Goal: Information Seeking & Learning: Learn about a topic

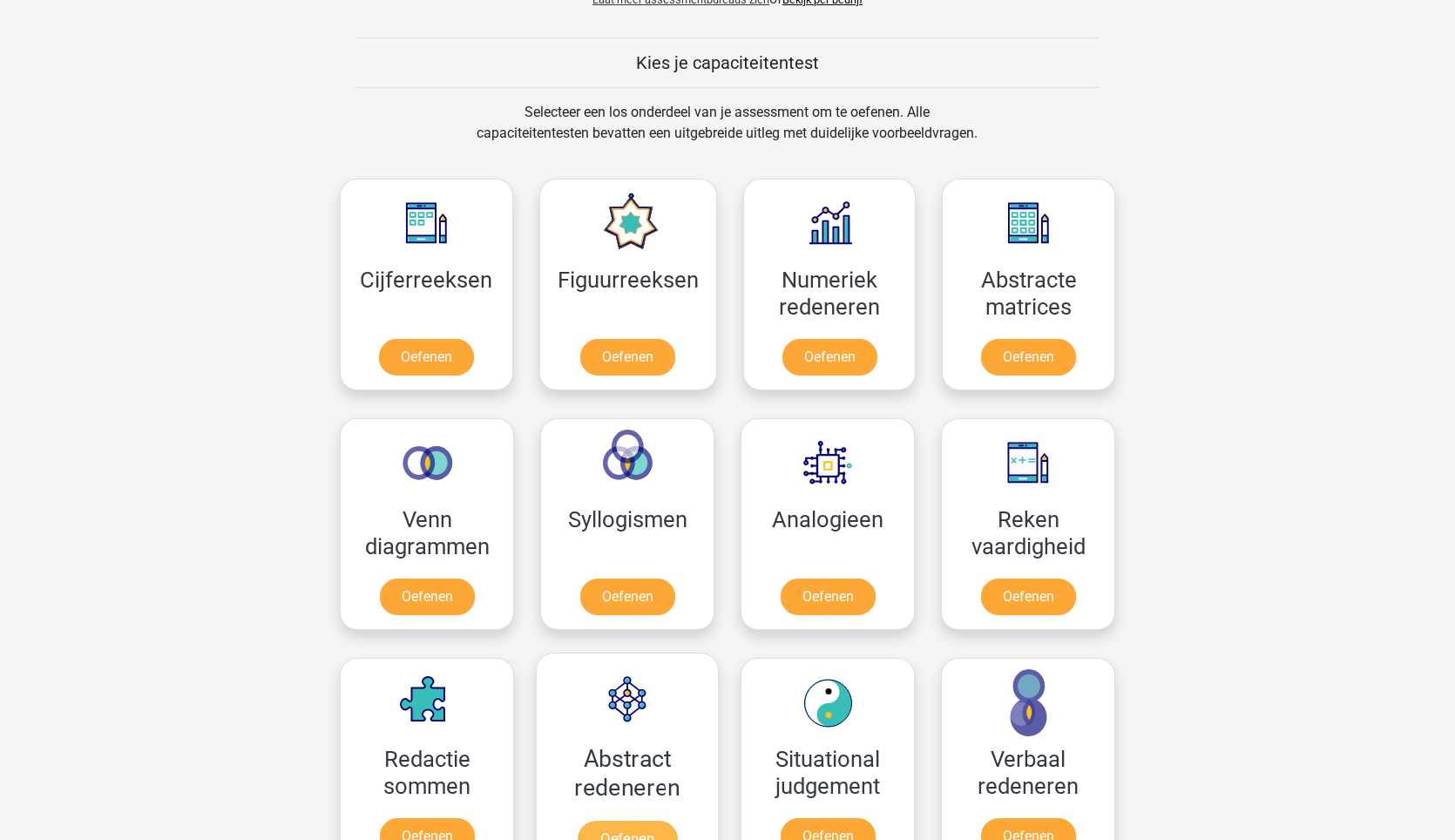
scroll to position [958, 0]
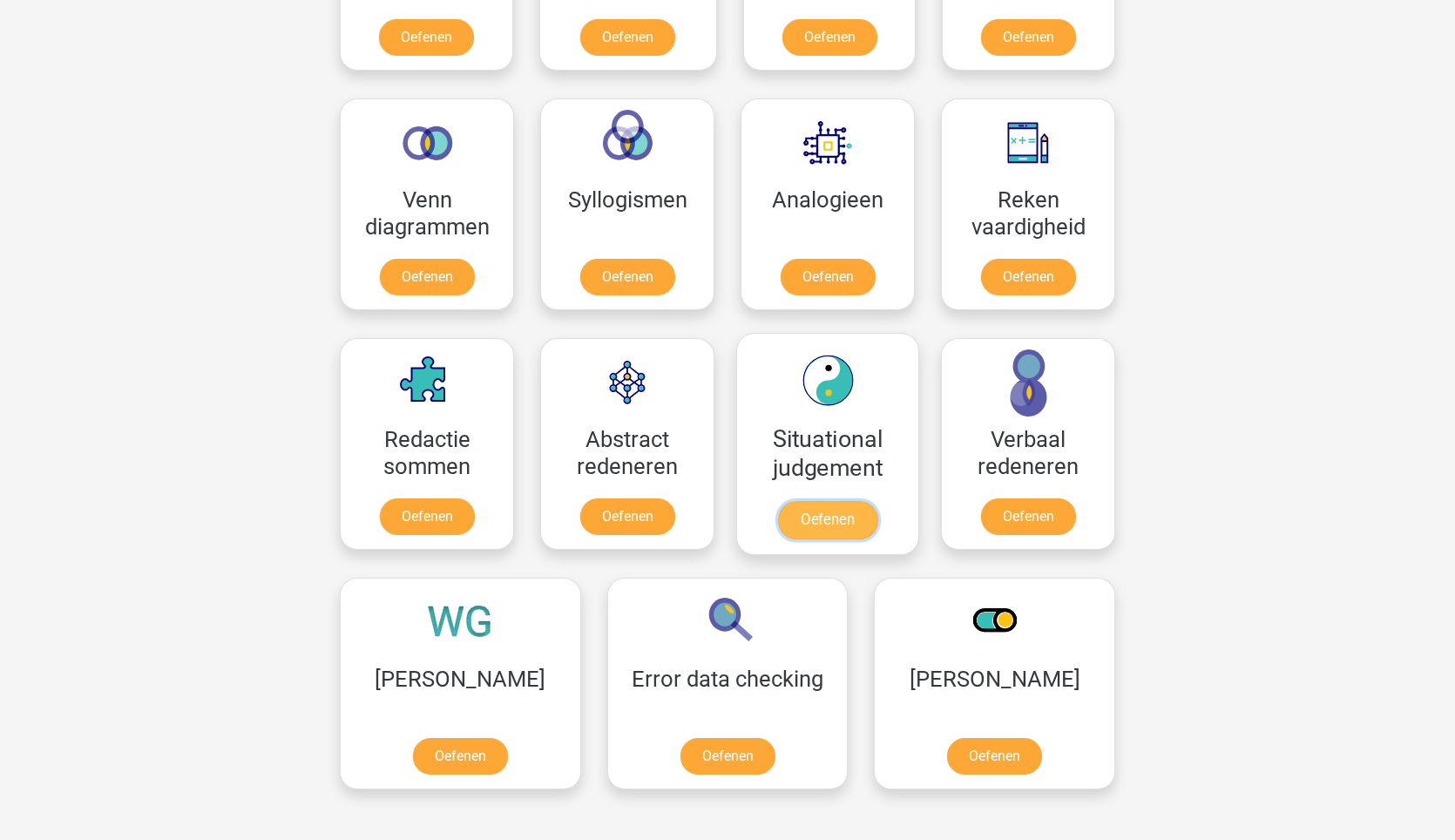
click at [832, 530] on link "Oefenen" at bounding box center [827, 520] width 99 height 38
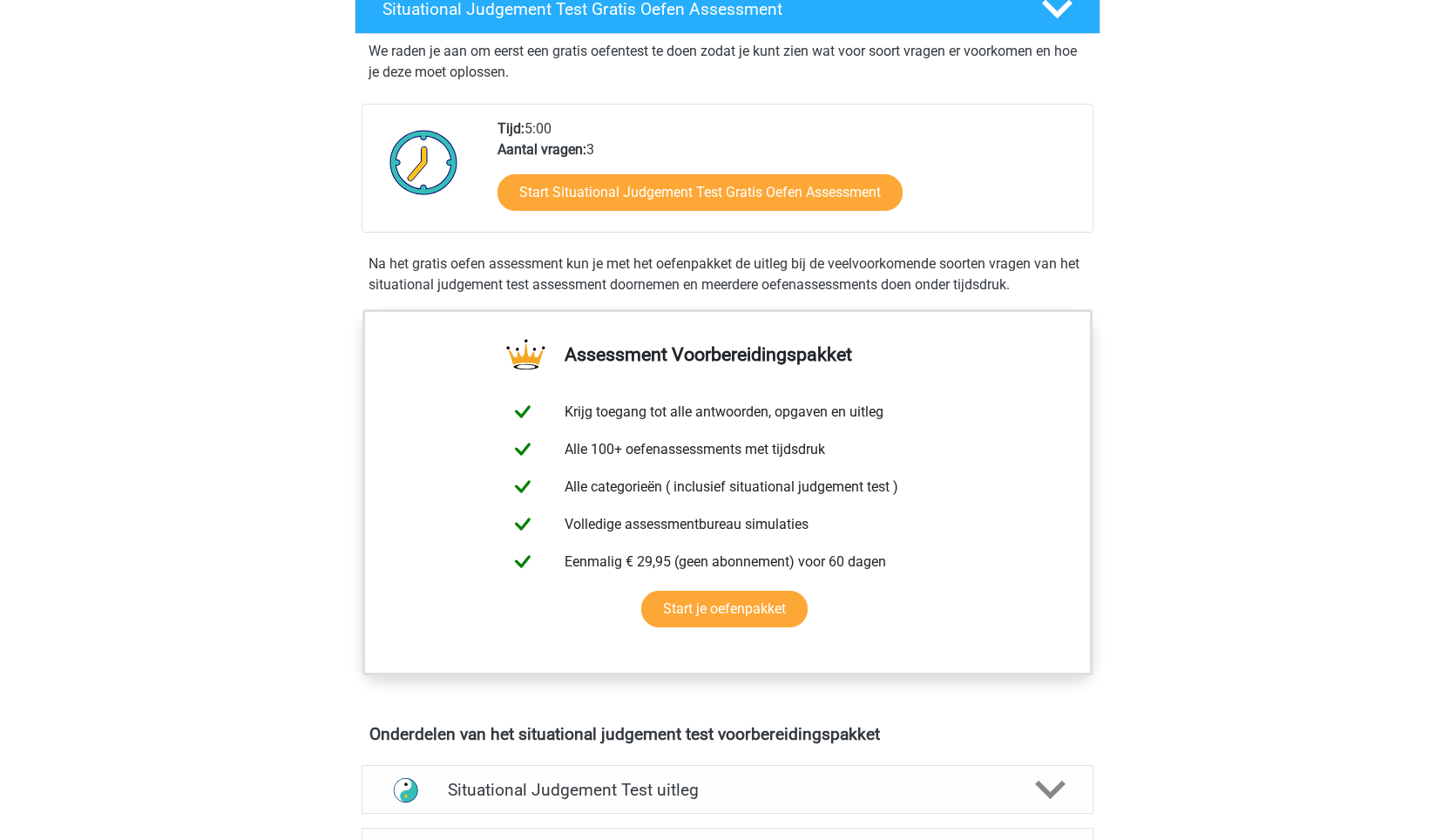
scroll to position [117, 0]
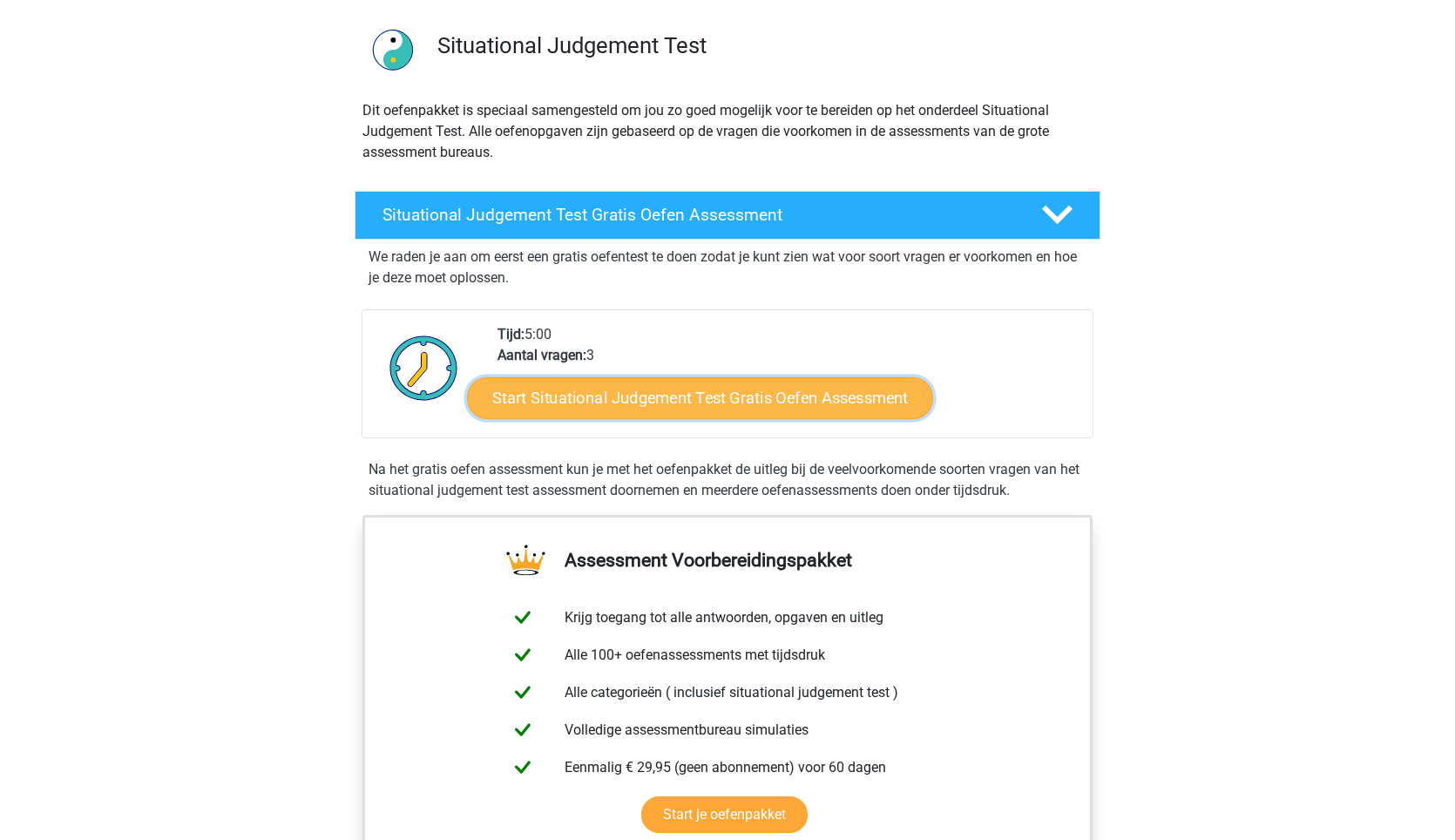
click at [734, 397] on link "Start Situational Judgement Test Gratis Oefen Assessment" at bounding box center [700, 398] width 466 height 42
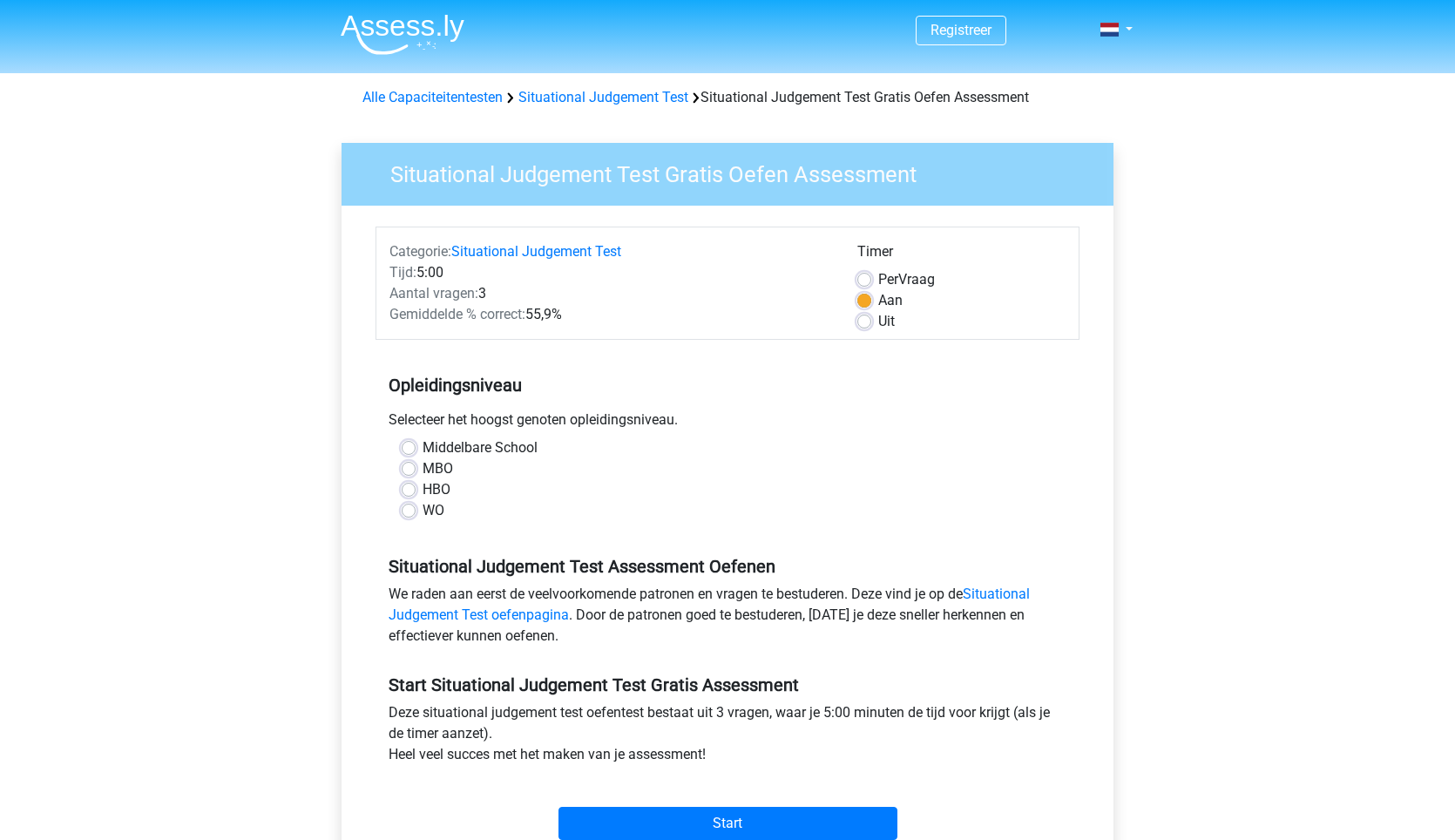
click at [423, 445] on label "Middelbare School" at bounding box center [480, 447] width 115 height 21
click at [409, 445] on input "Middelbare School" at bounding box center [408, 445] width 14 height 17
radio input "true"
click at [731, 824] on input "Start" at bounding box center [728, 823] width 339 height 33
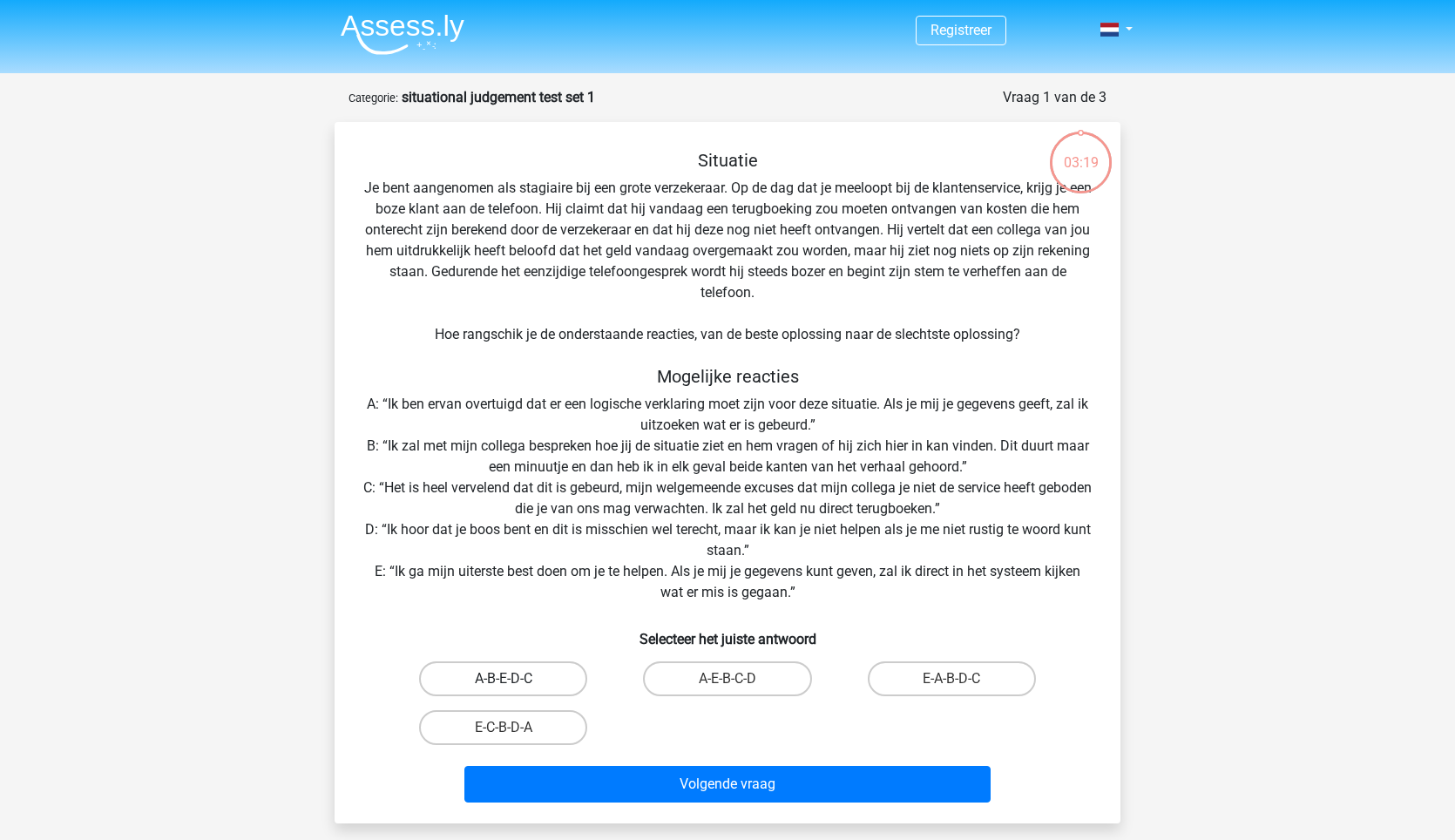
click at [529, 675] on label "A-B-E-D-C" at bounding box center [503, 679] width 168 height 34
click at [515, 679] on input "A-B-E-D-C" at bounding box center [509, 684] width 11 height 11
radio input "true"
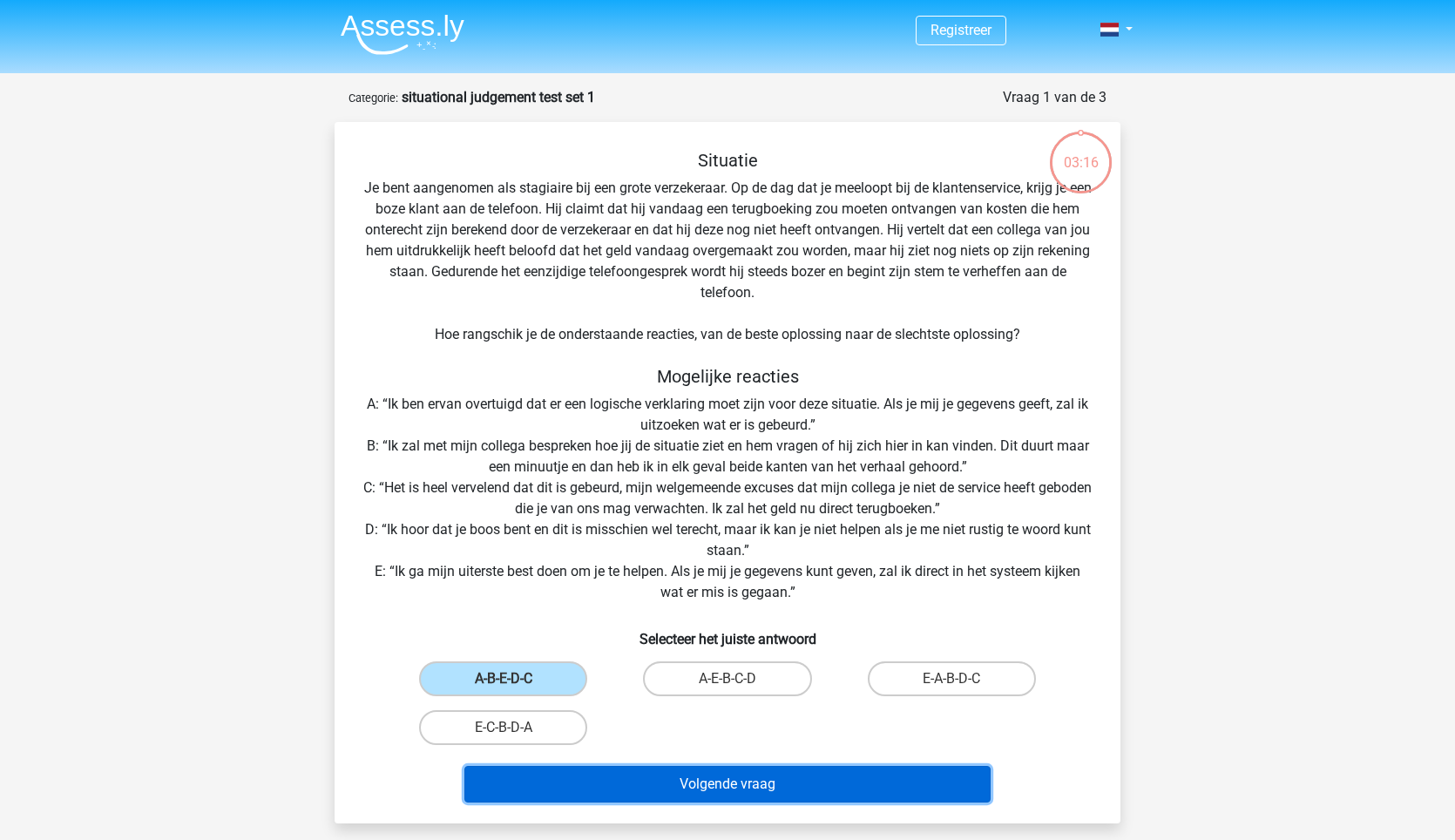
click at [654, 786] on button "Volgende vraag" at bounding box center [728, 784] width 527 height 36
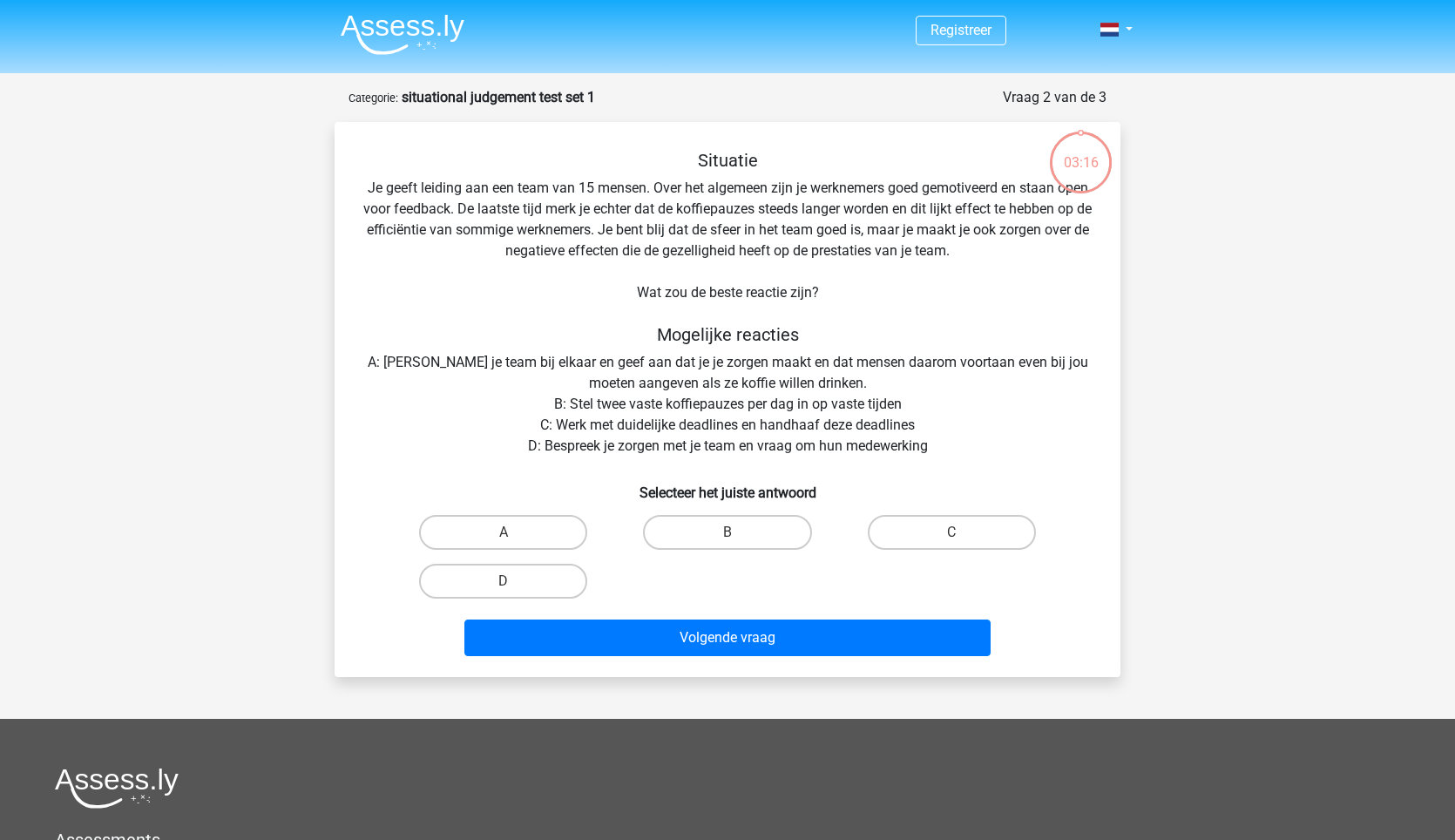
scroll to position [87, 0]
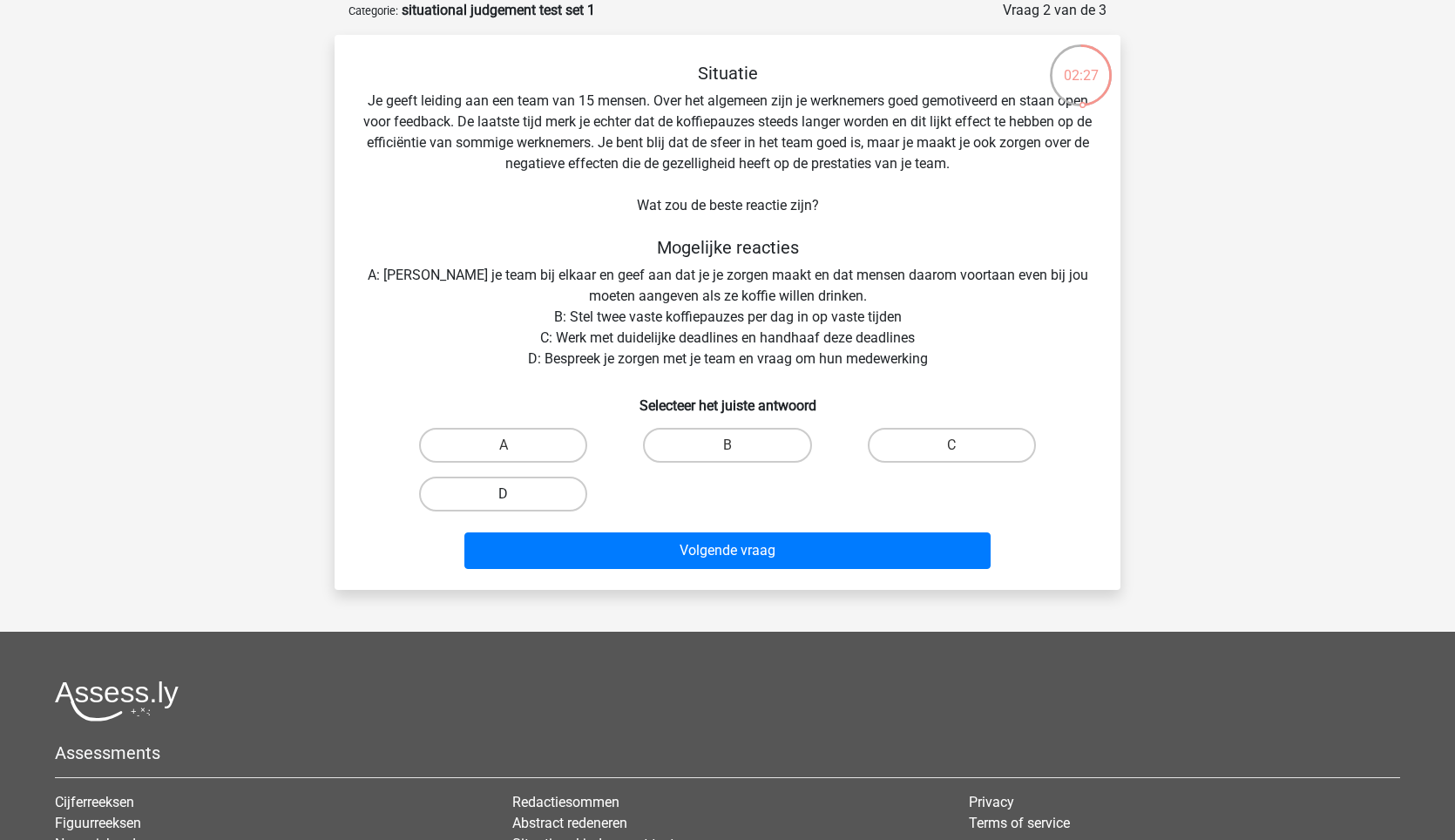
click at [459, 493] on label "D" at bounding box center [503, 493] width 168 height 34
click at [503, 494] on input "D" at bounding box center [509, 500] width 11 height 11
radio input "true"
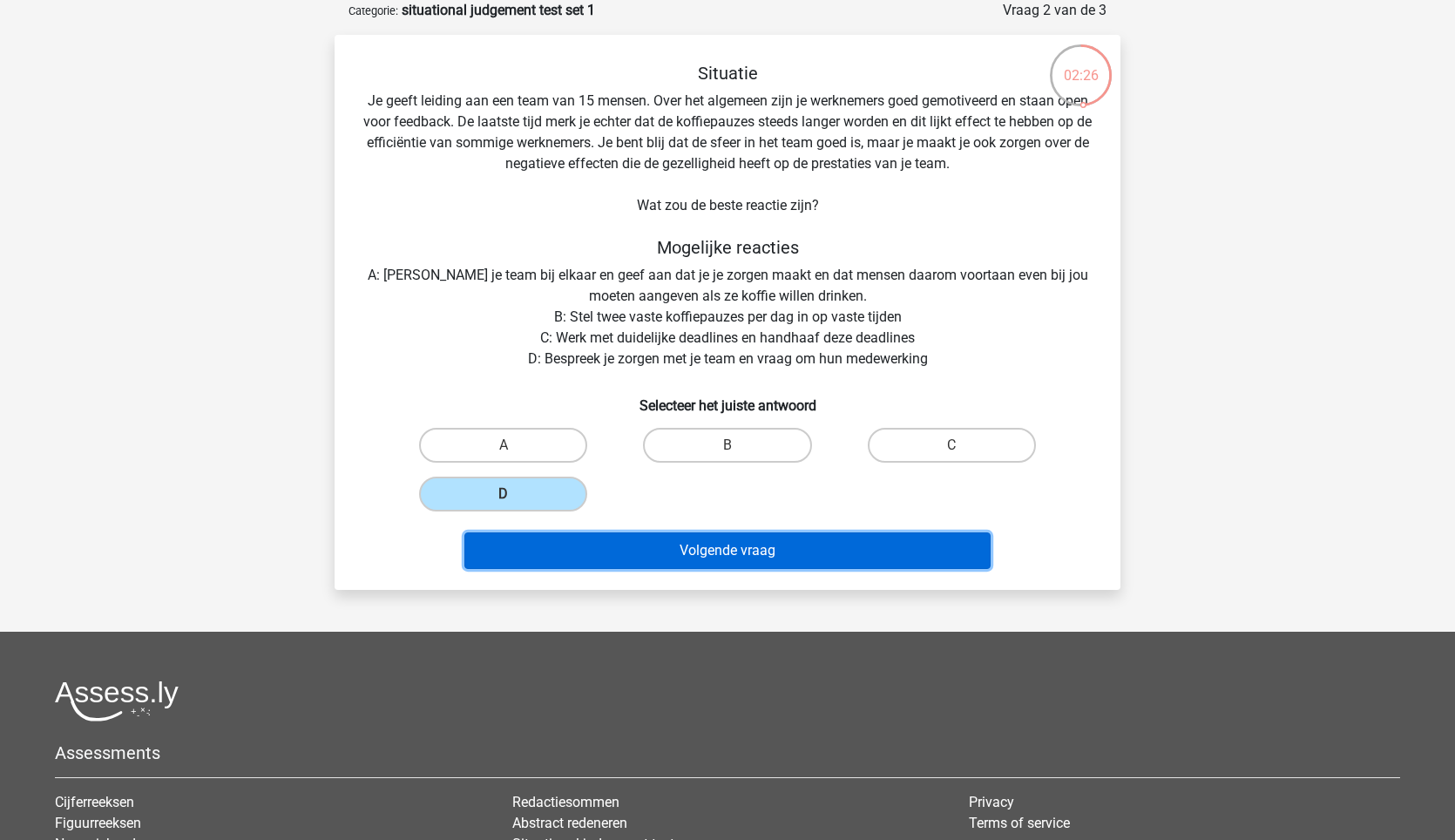
click at [665, 562] on button "Volgende vraag" at bounding box center [728, 551] width 527 height 36
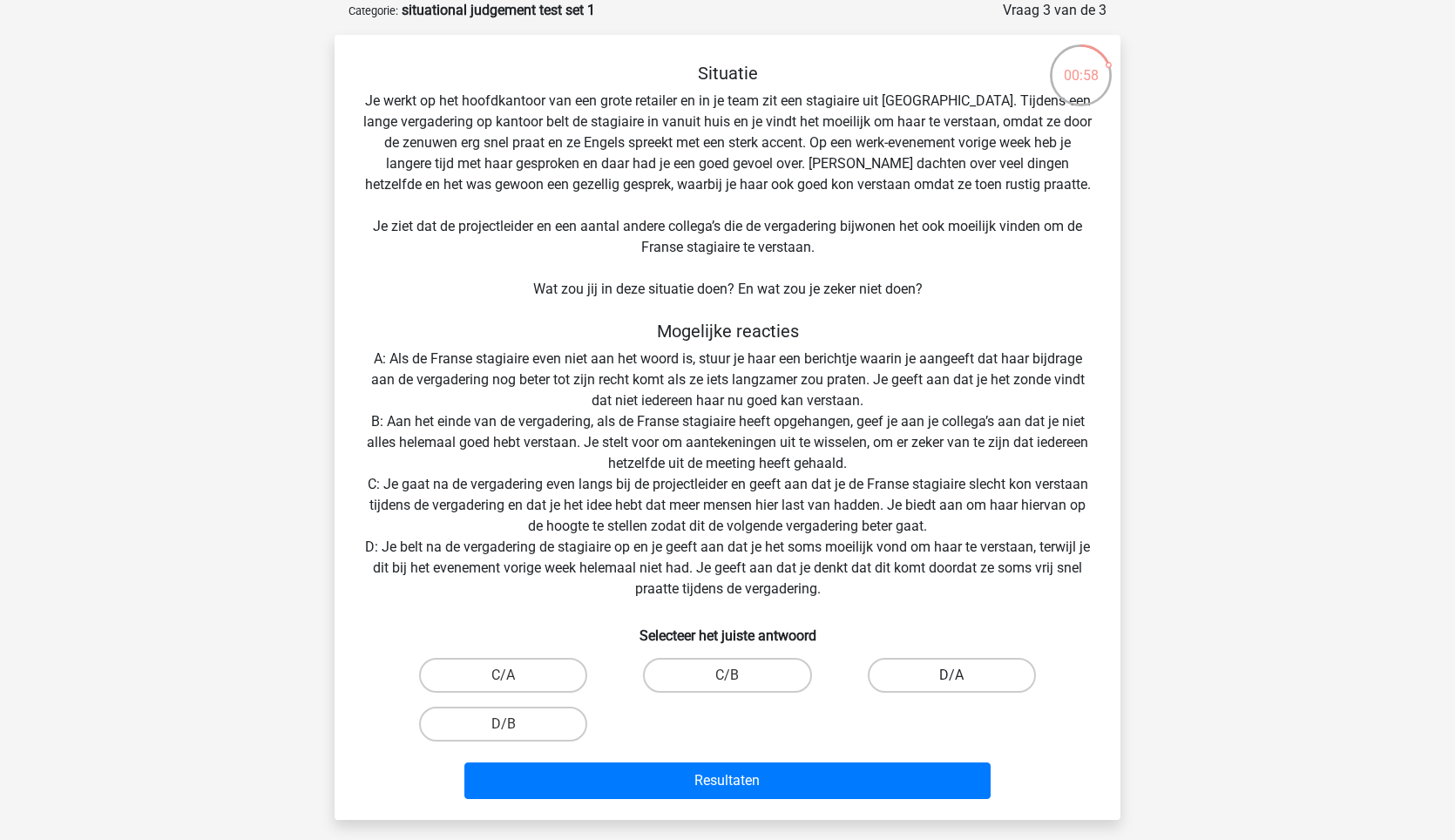
click at [980, 673] on label "D/A" at bounding box center [952, 675] width 168 height 34
click at [962, 675] on input "D/A" at bounding box center [957, 680] width 11 height 11
radio input "true"
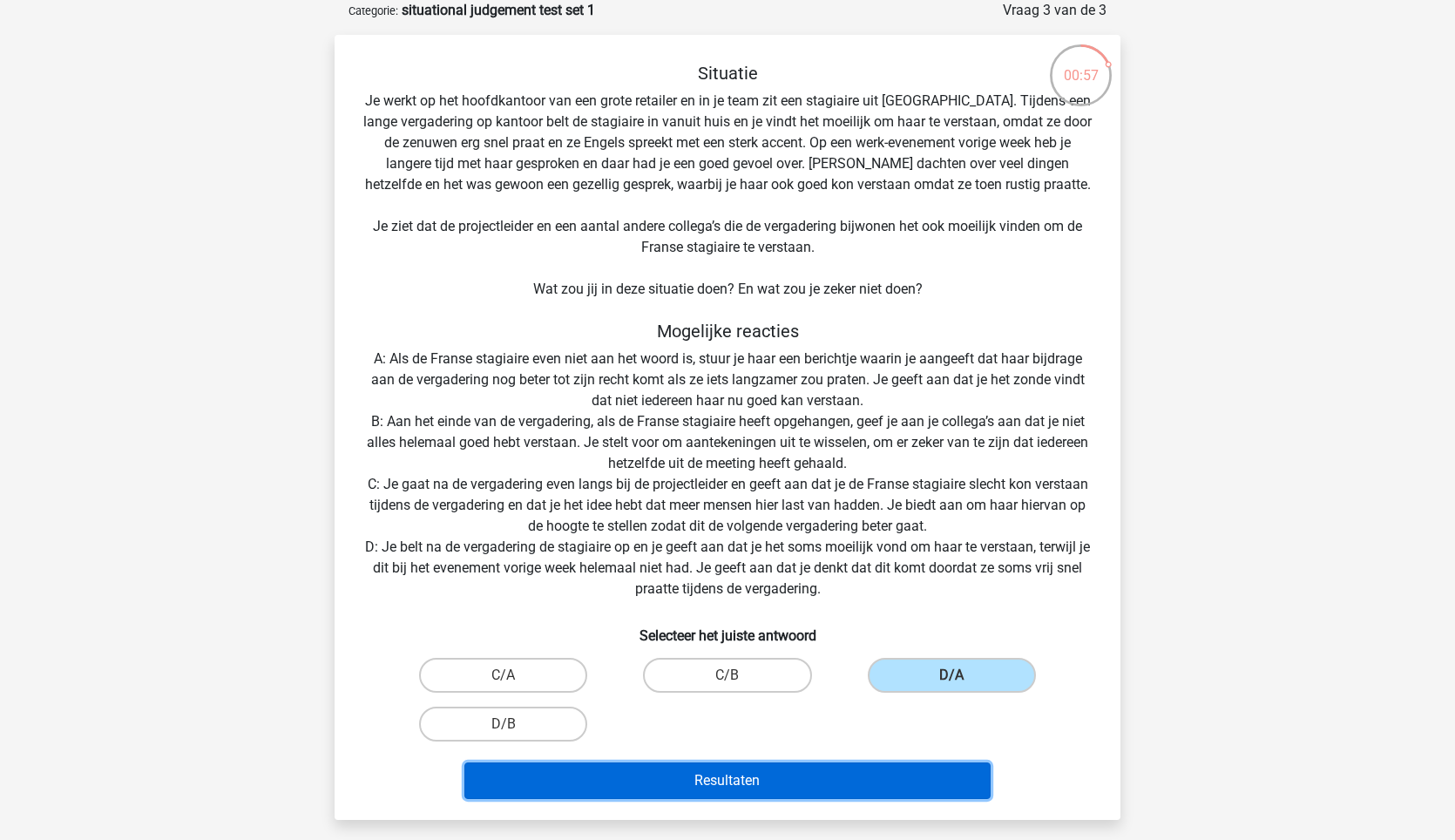
click at [815, 785] on button "Resultaten" at bounding box center [728, 780] width 527 height 36
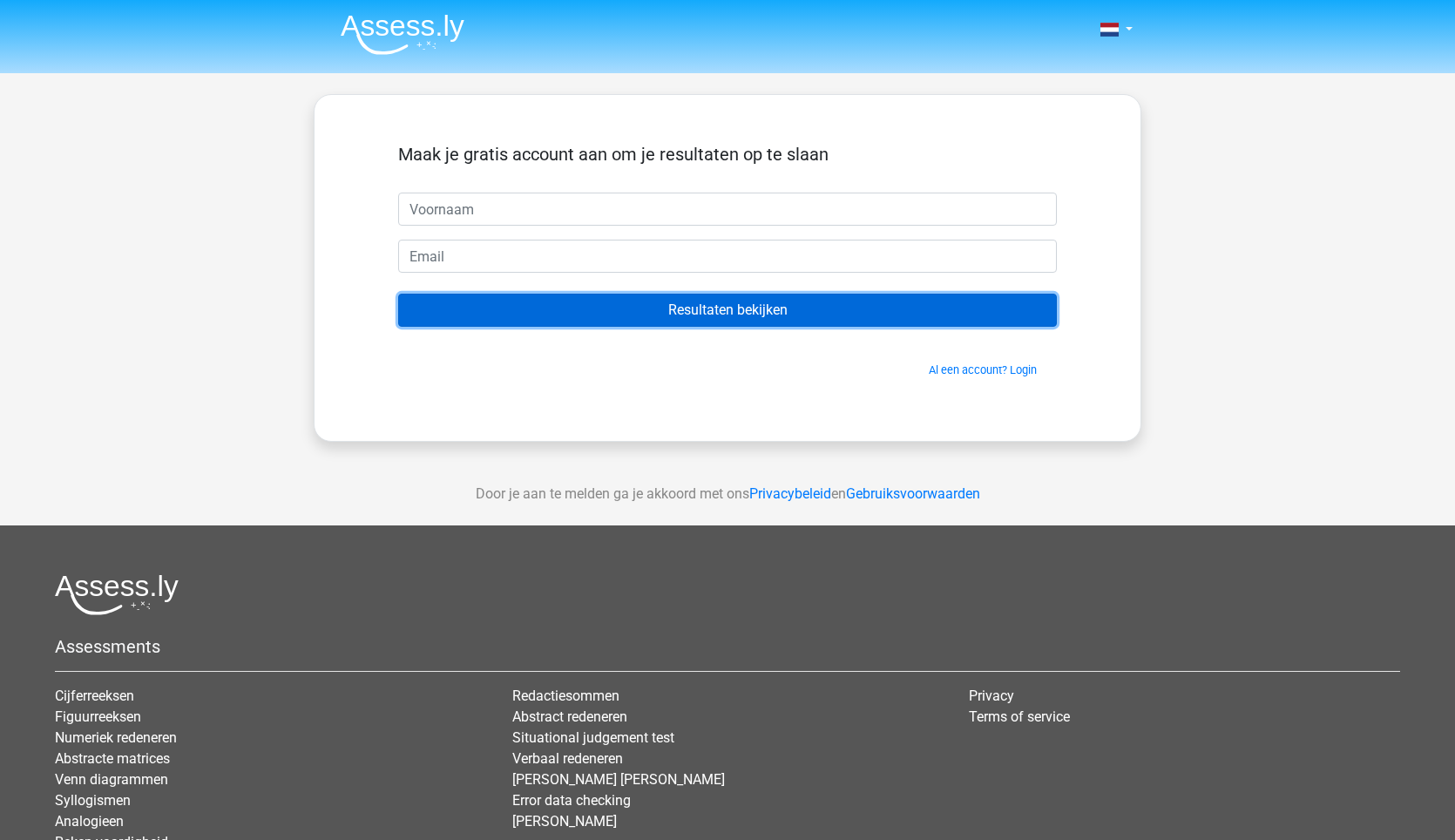
click at [686, 315] on input "Resultaten bekijken" at bounding box center [728, 310] width 659 height 33
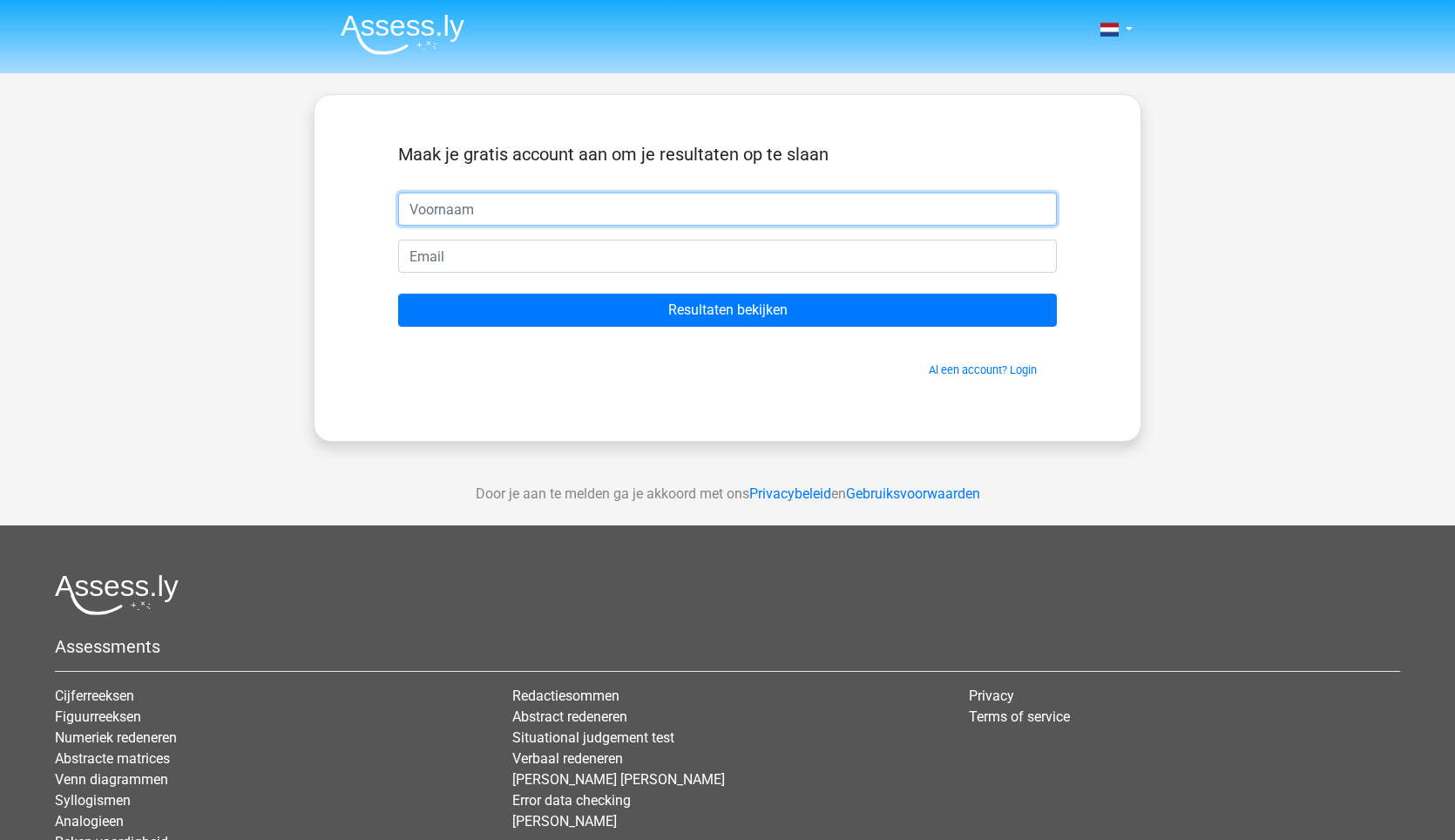
click at [547, 214] on input "text" at bounding box center [728, 209] width 659 height 33
type input "bart"
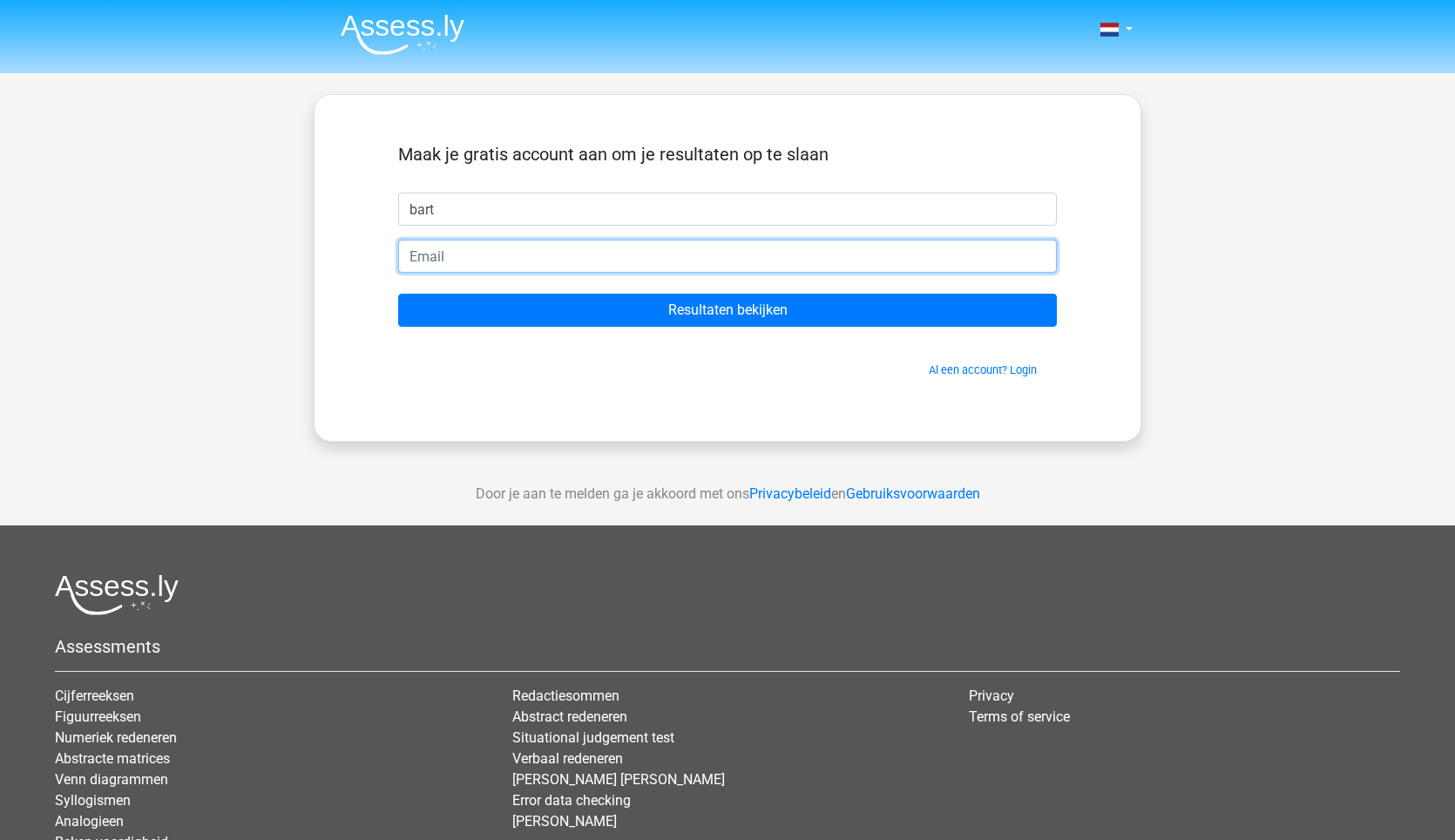
click at [425, 259] on input "email" at bounding box center [728, 256] width 659 height 33
click at [459, 256] on input "eve.bart@gmail.com" at bounding box center [728, 256] width 659 height 33
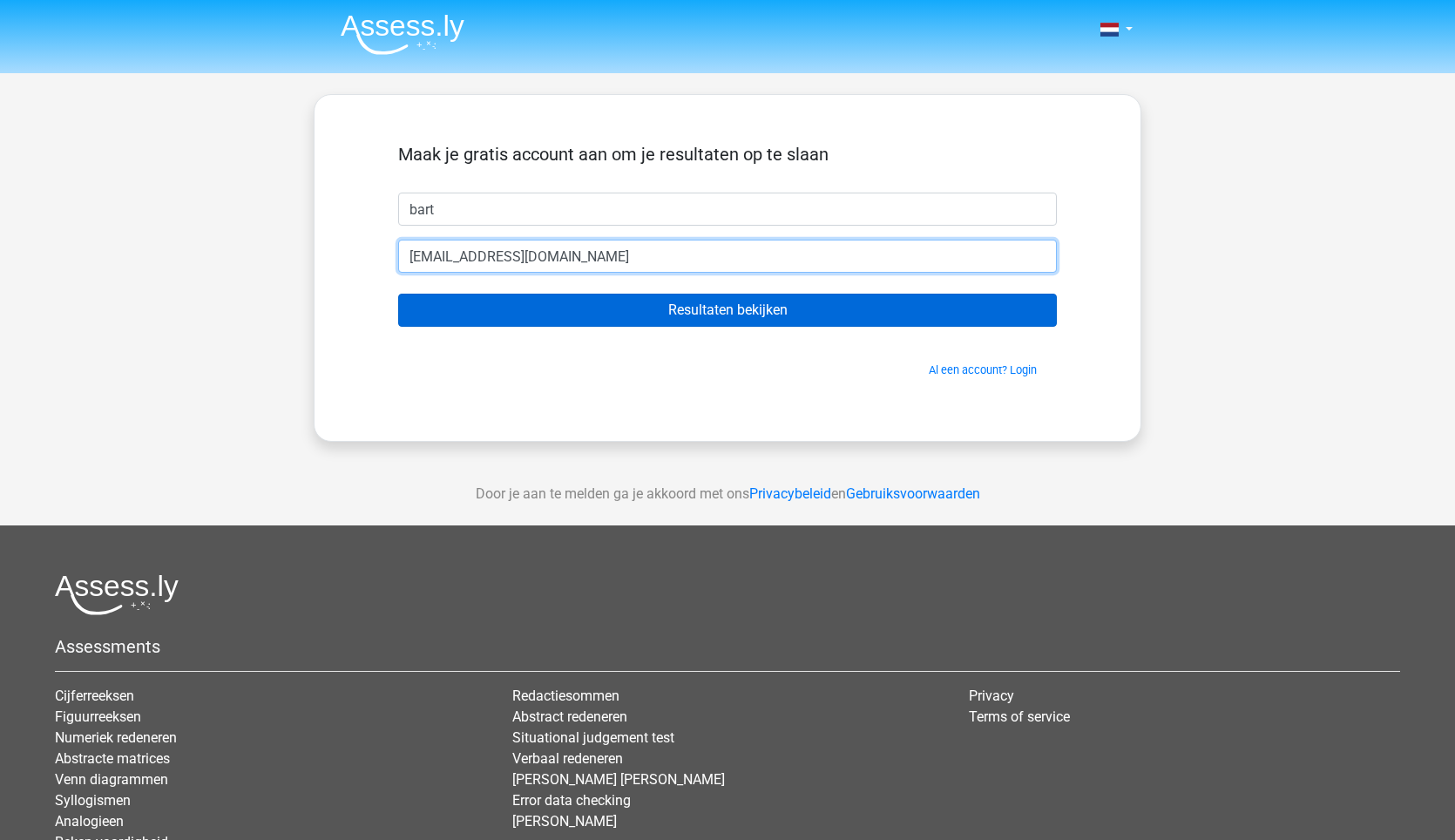
type input "eve.bart55@gmail.com"
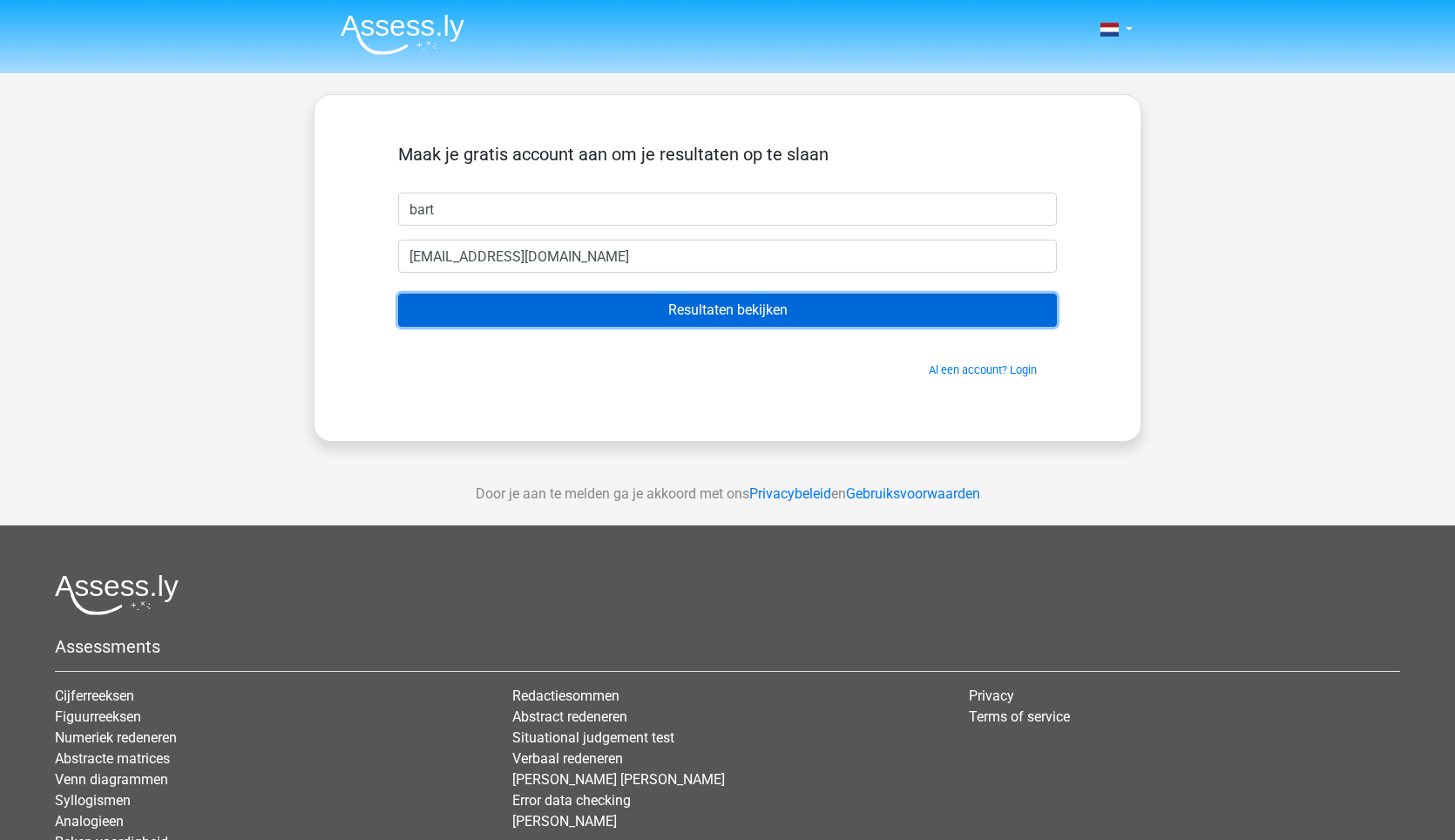
click at [597, 304] on input "Resultaten bekijken" at bounding box center [728, 310] width 659 height 33
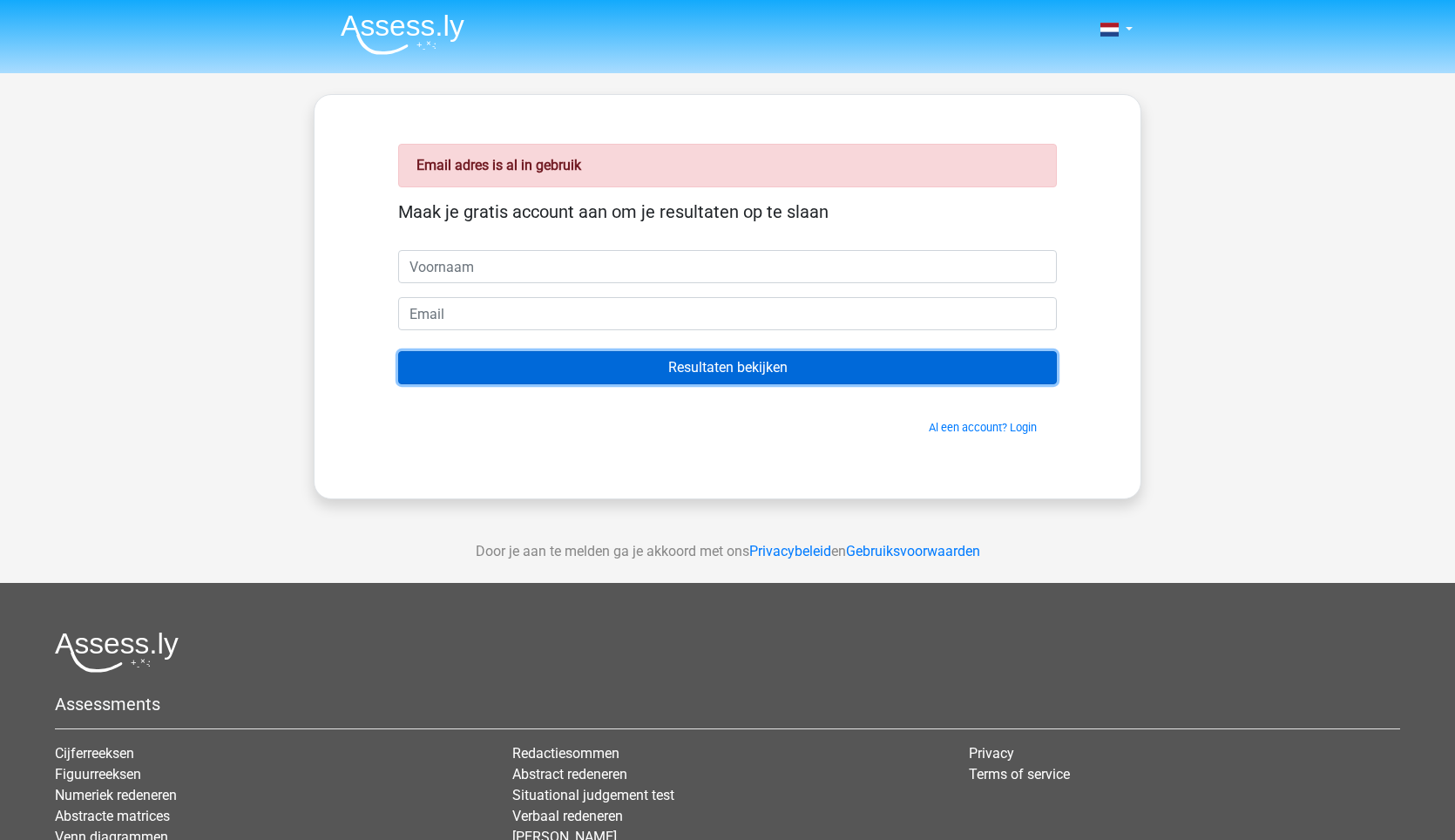
click at [737, 366] on input "Resultaten bekijken" at bounding box center [728, 367] width 659 height 33
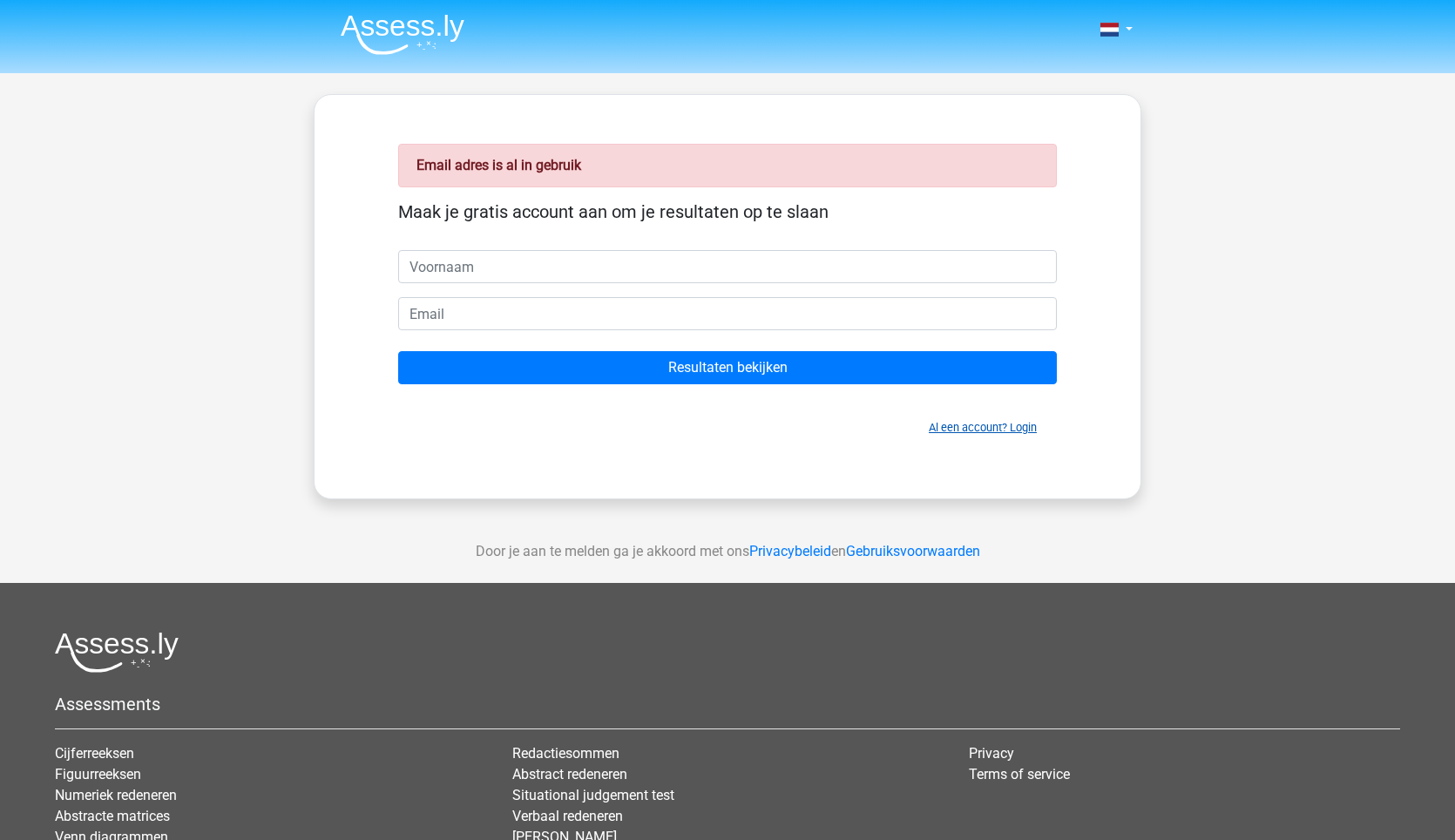
click at [991, 427] on link "Al een account? Login" at bounding box center [982, 427] width 108 height 13
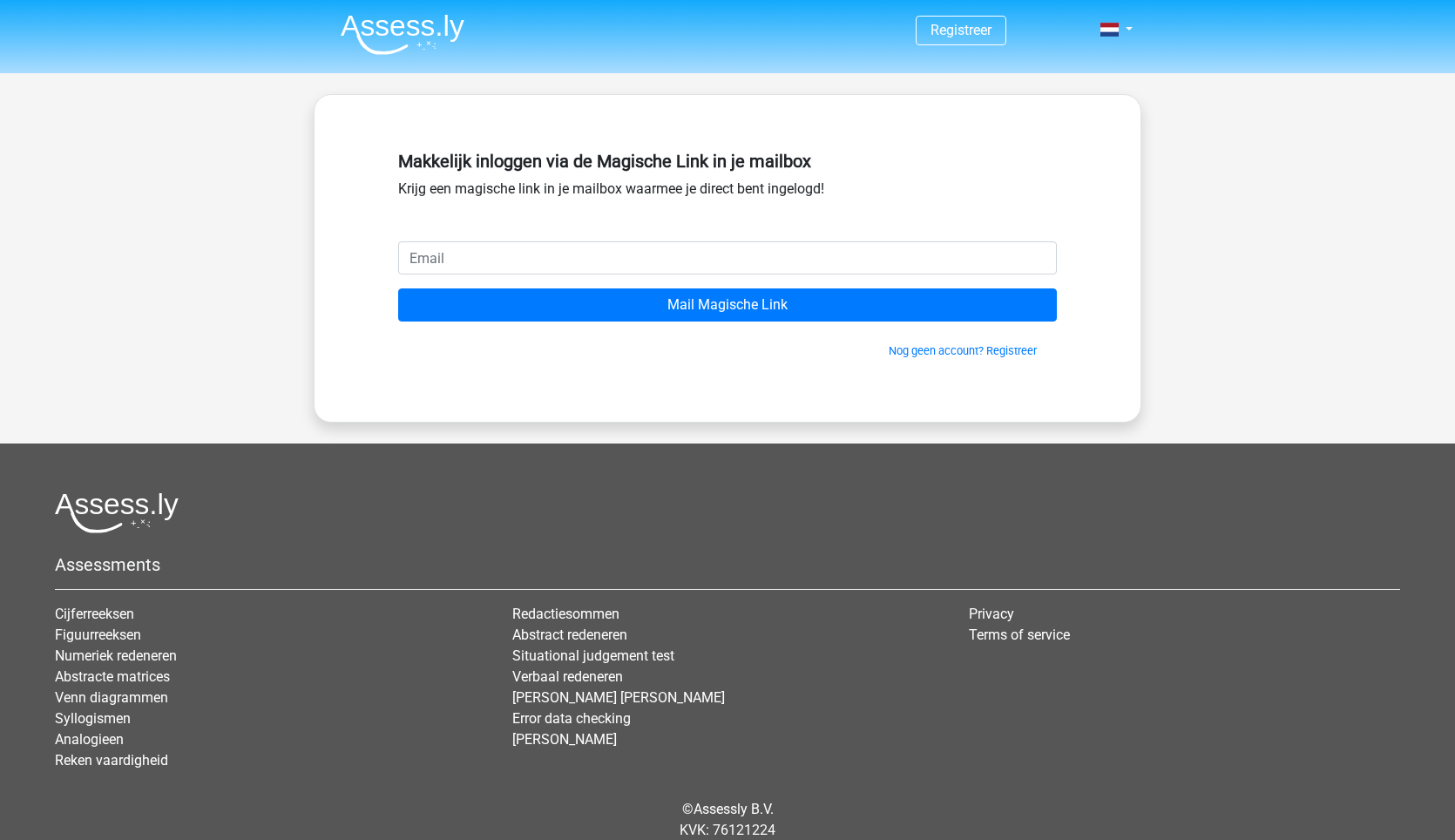
click at [444, 259] on input "email" at bounding box center [728, 258] width 659 height 33
type input "[EMAIL_ADDRESS][DOMAIN_NAME]"
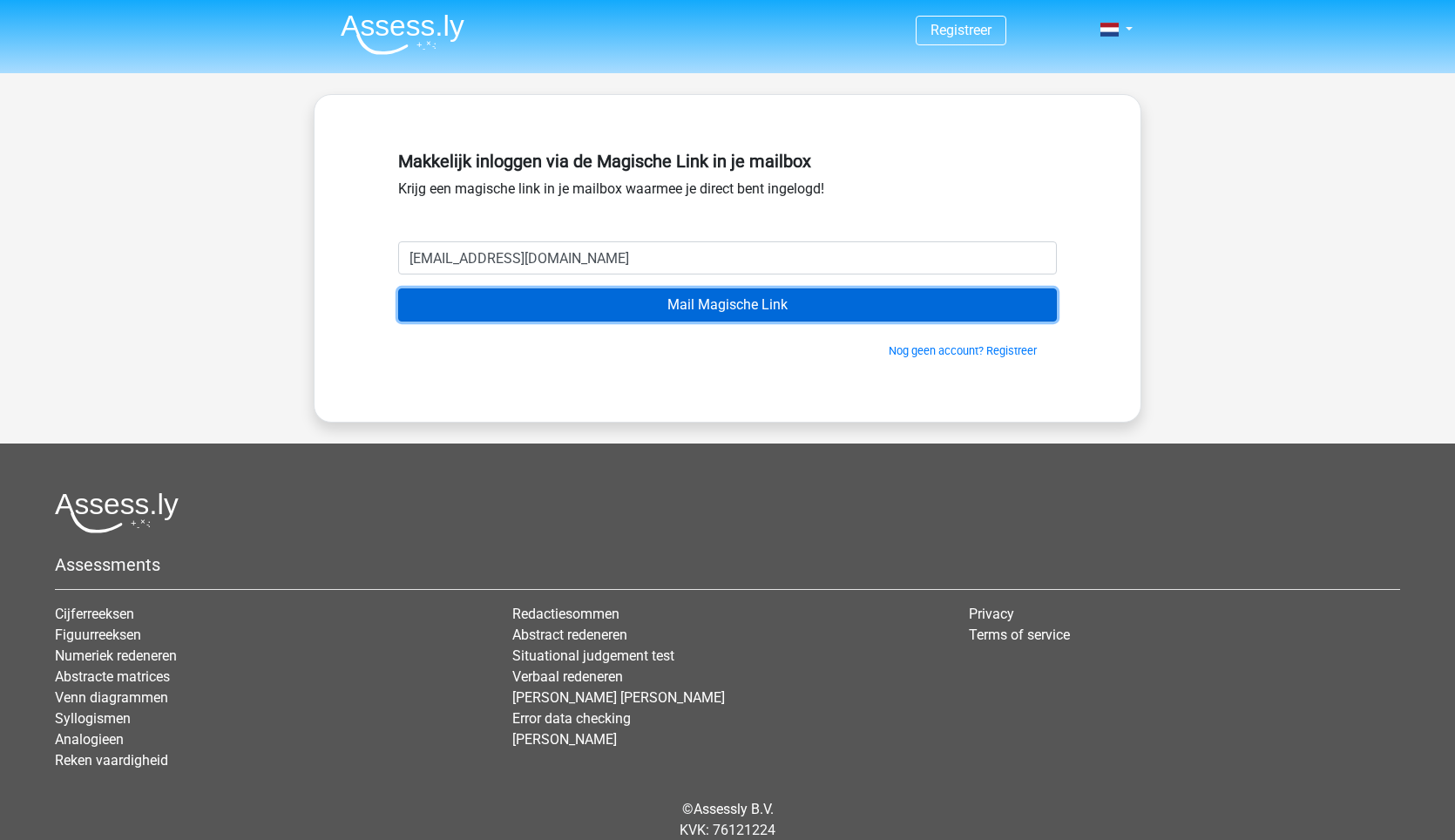
click at [699, 308] on input "Mail Magische Link" at bounding box center [728, 305] width 659 height 33
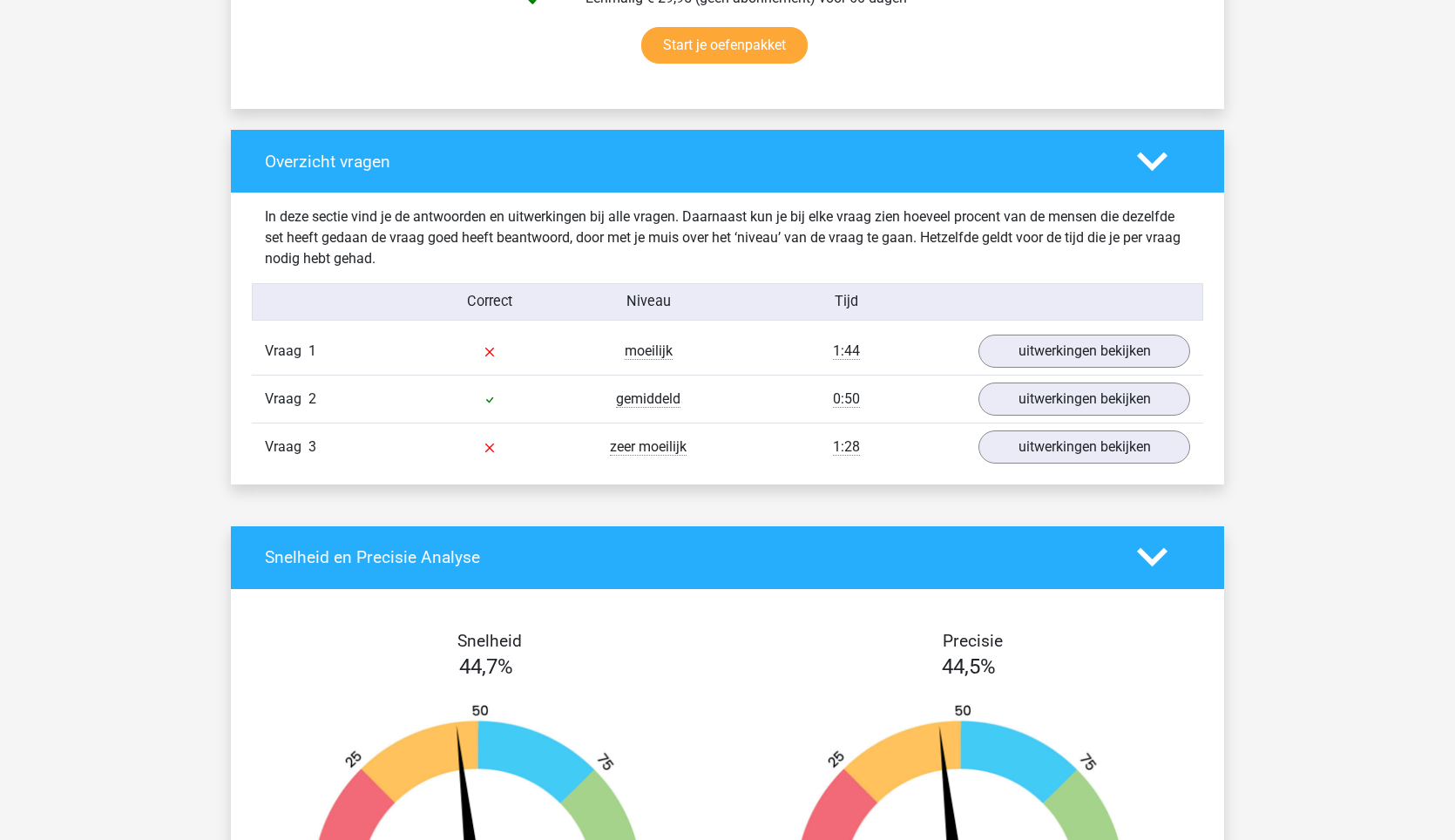
scroll to position [1278, 0]
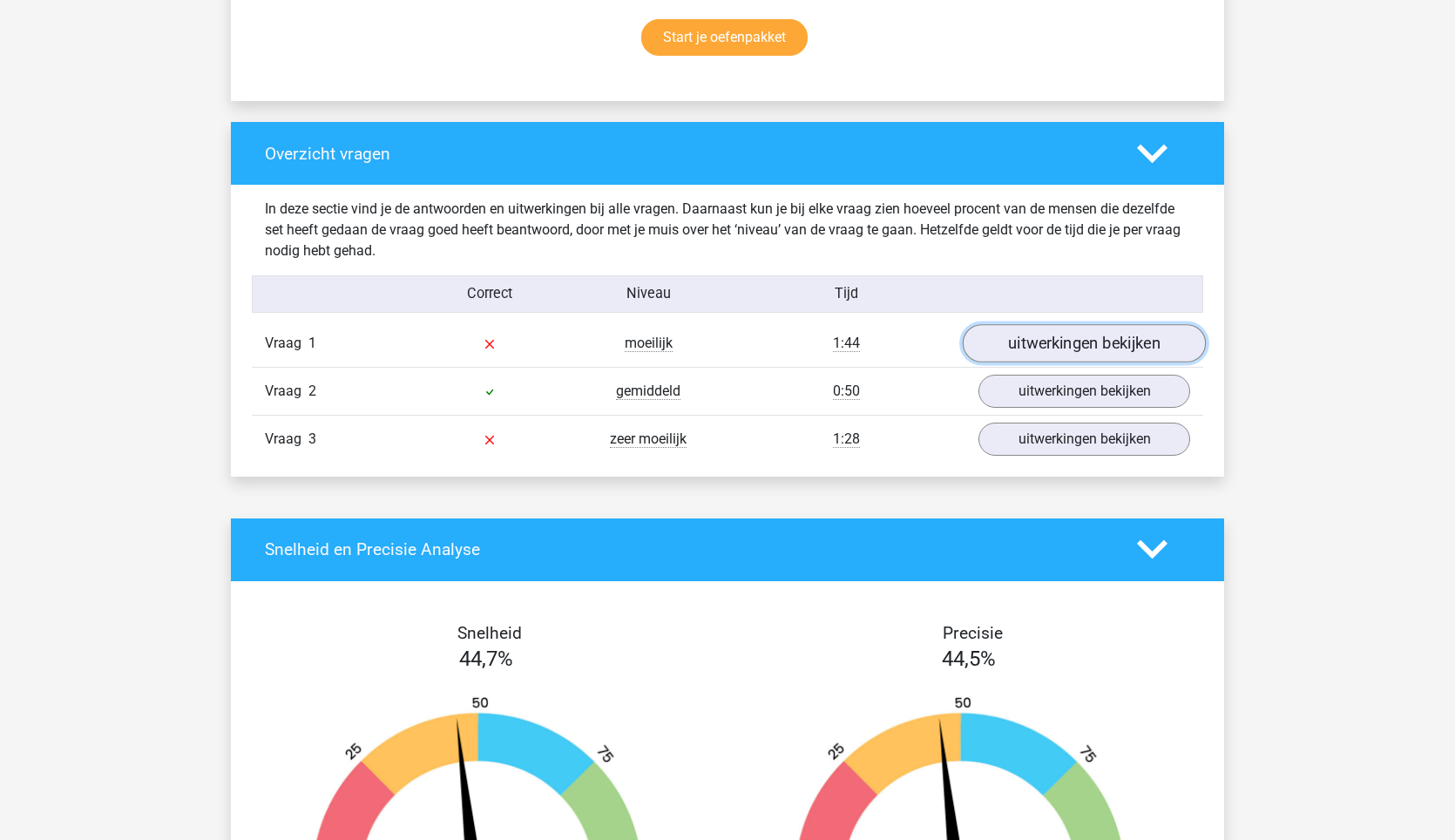
click at [1138, 347] on link "uitwerkingen bekijken" at bounding box center [1084, 343] width 243 height 38
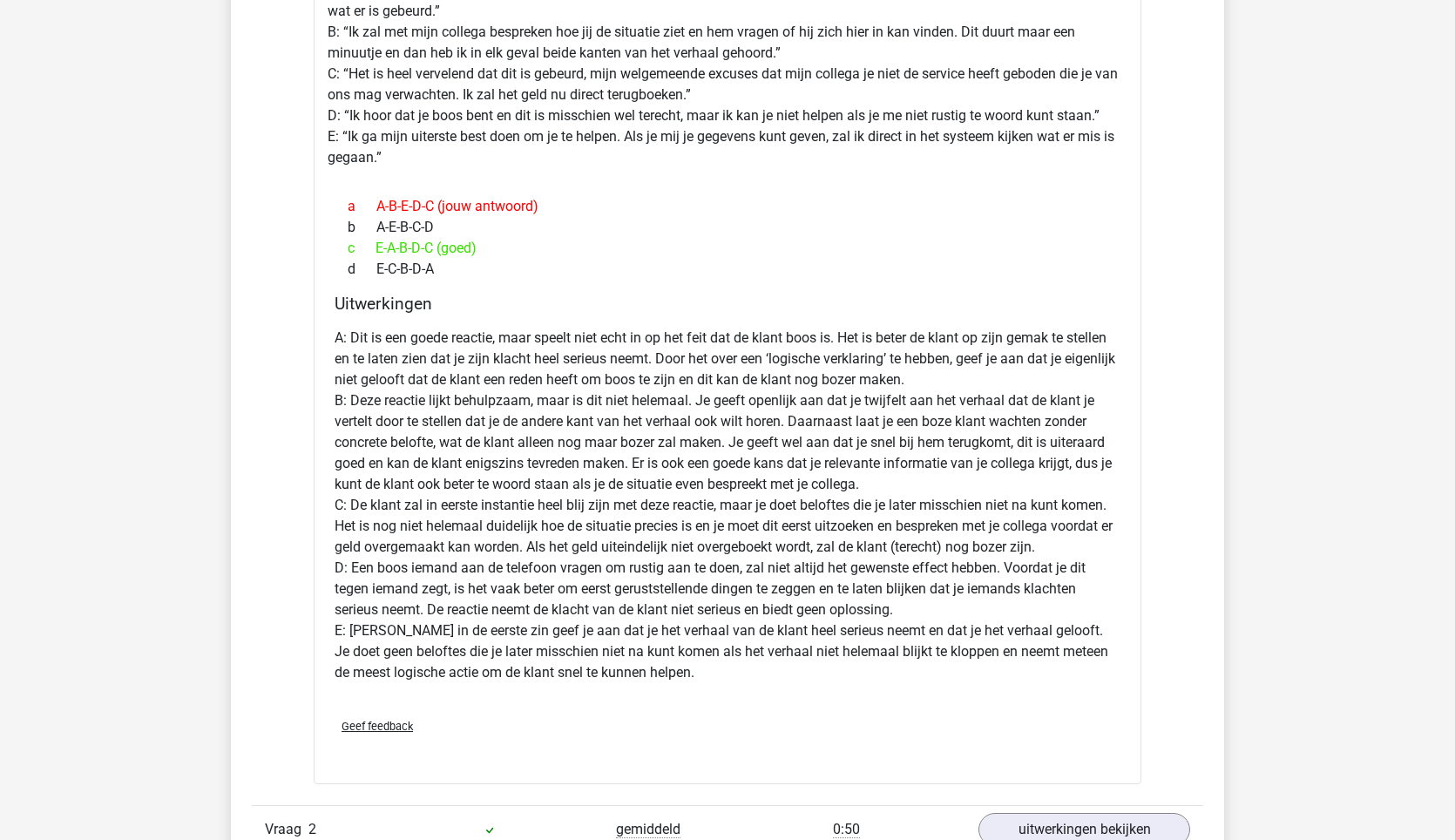
scroll to position [2236, 0]
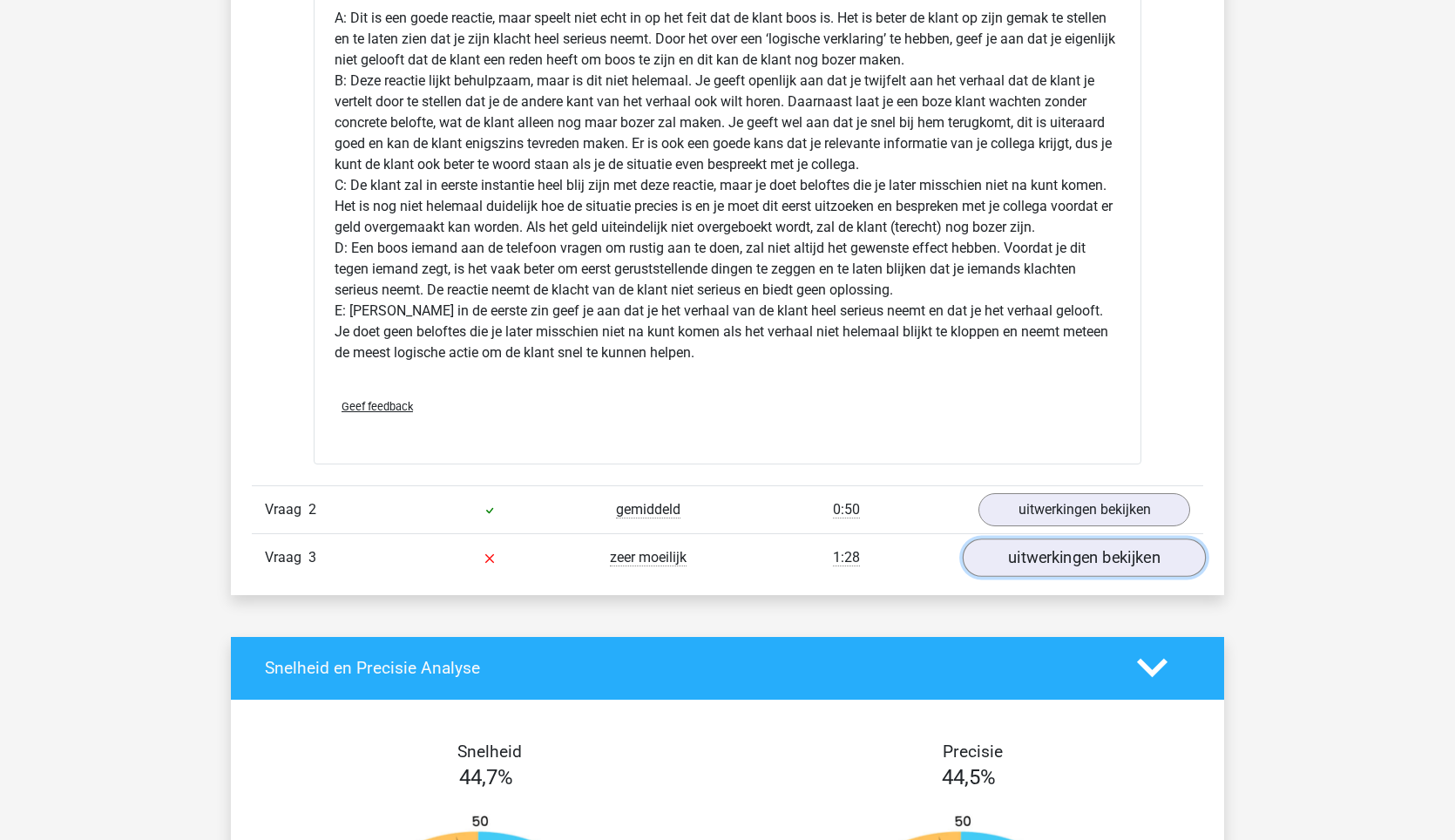
click at [1087, 557] on link "uitwerkingen bekijken" at bounding box center [1084, 557] width 243 height 38
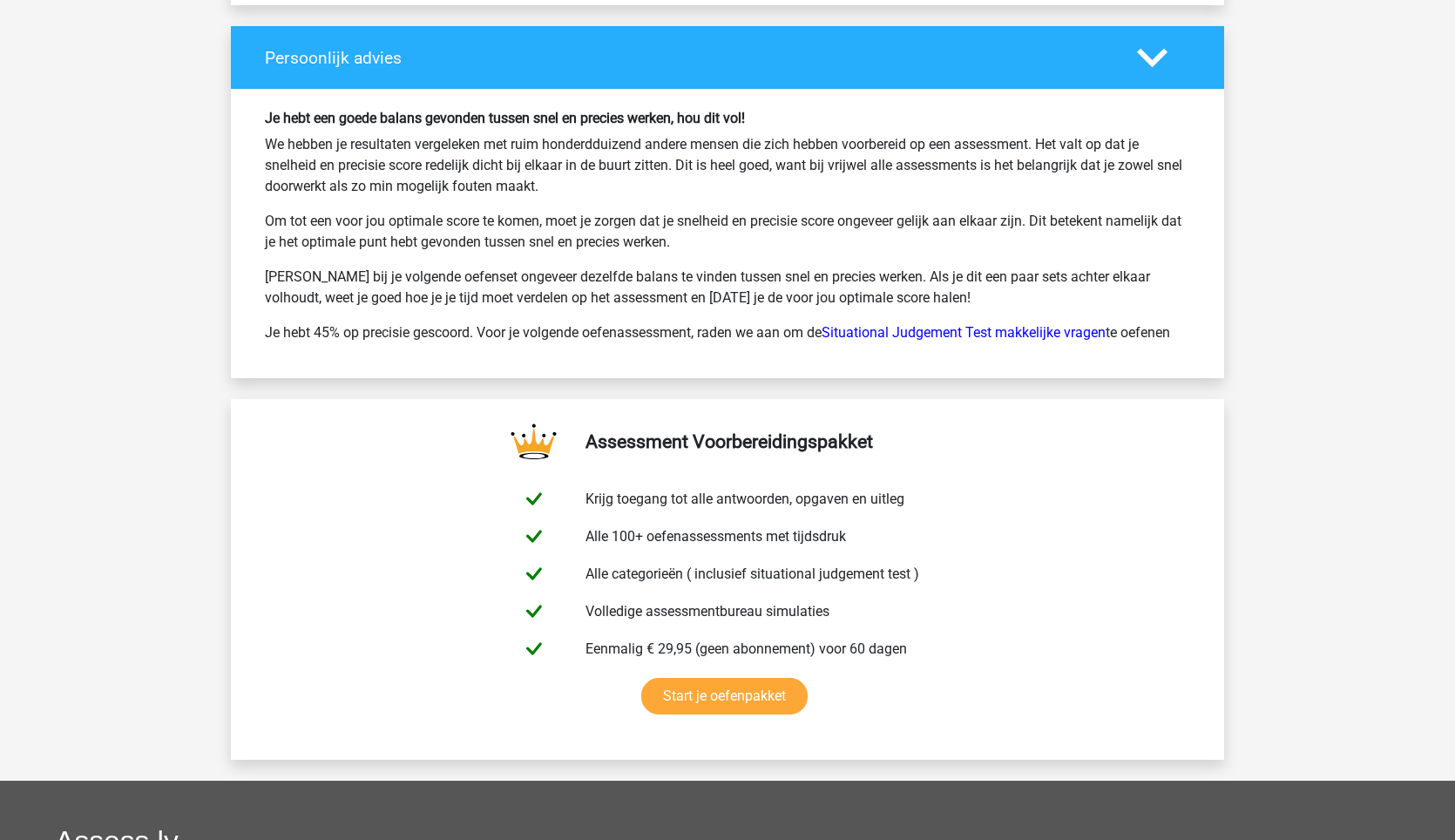
scroll to position [4791, 0]
